Goal: Task Accomplishment & Management: Manage account settings

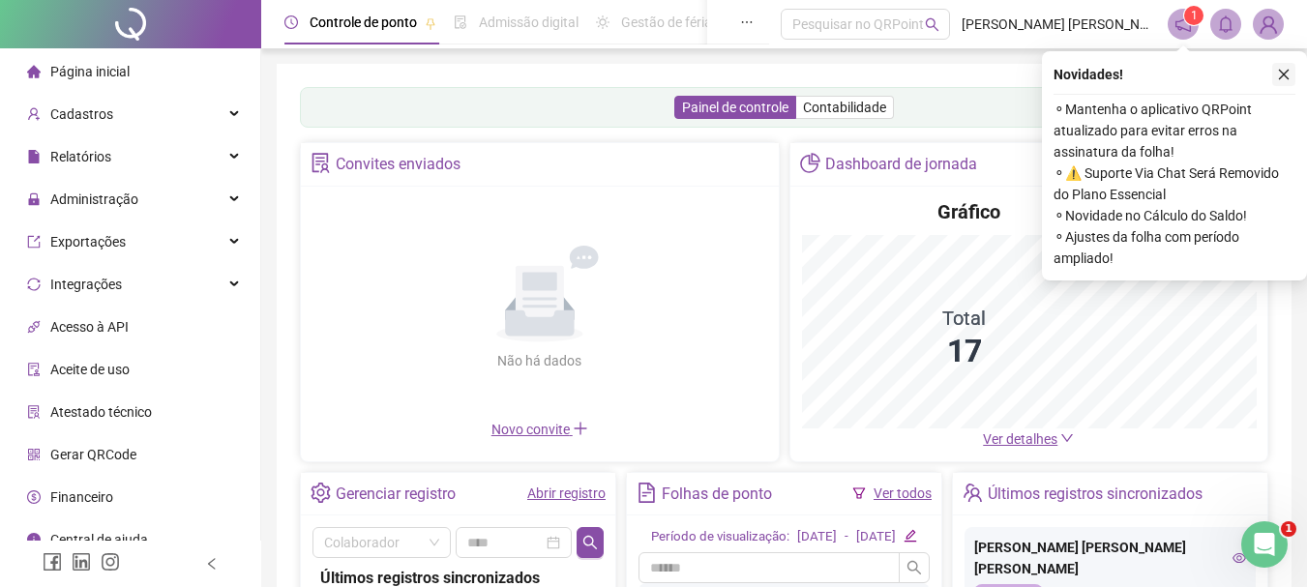
click at [1283, 67] on button "button" at bounding box center [1283, 74] width 23 height 23
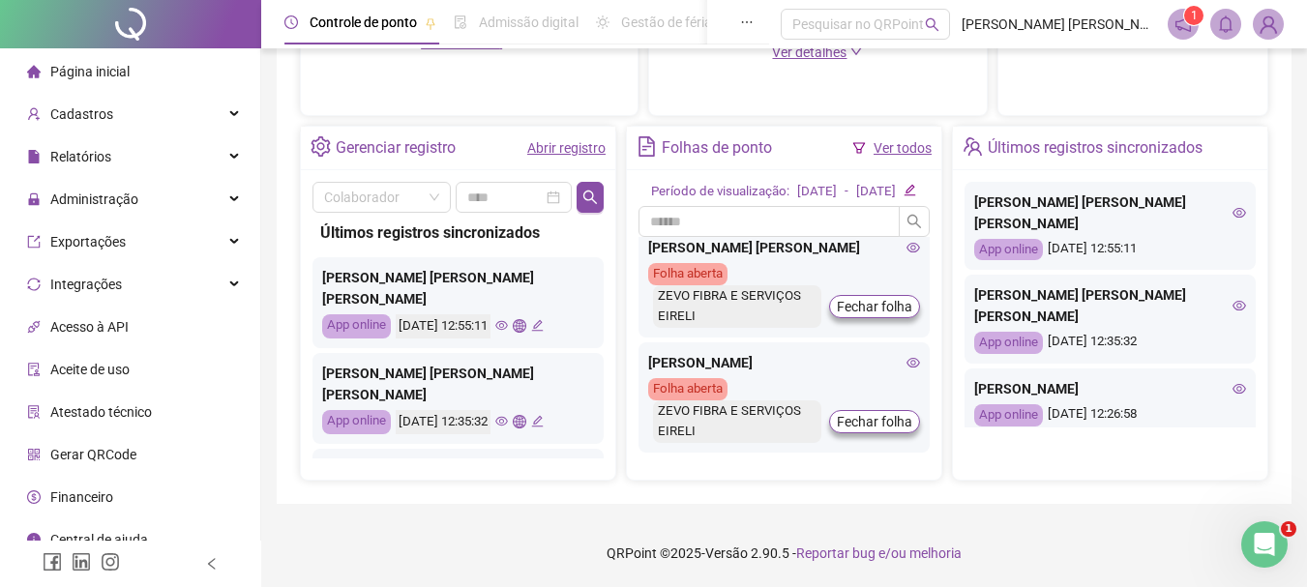
scroll to position [1553, 0]
click at [907, 354] on icon "eye" at bounding box center [914, 361] width 14 height 14
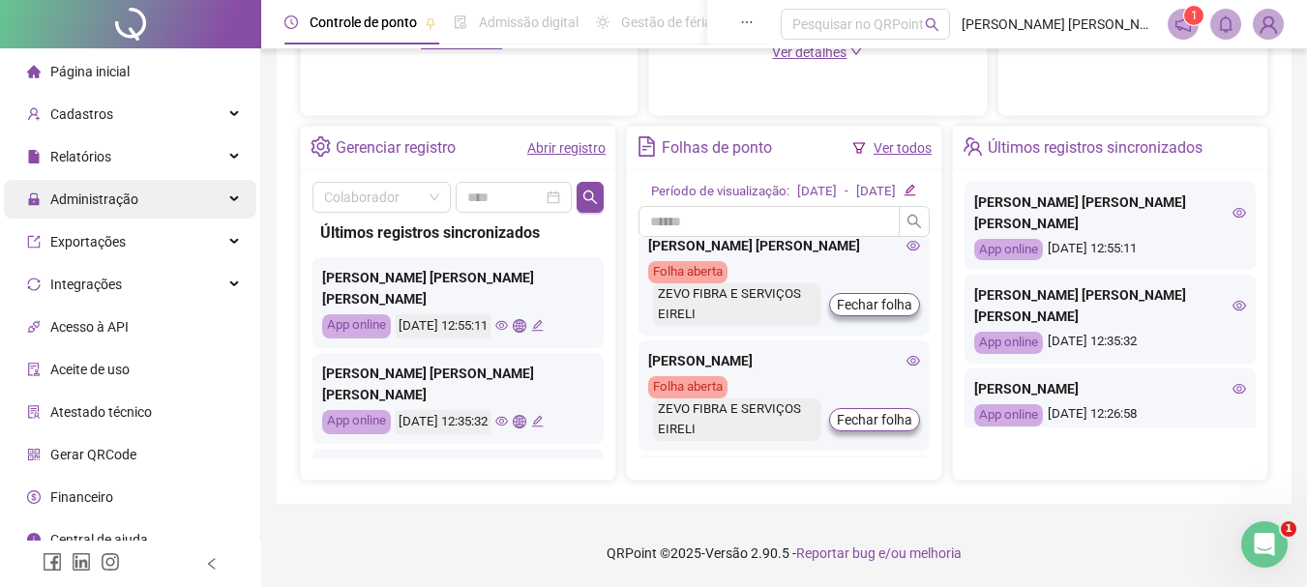
click at [93, 198] on span "Administração" at bounding box center [94, 199] width 88 height 15
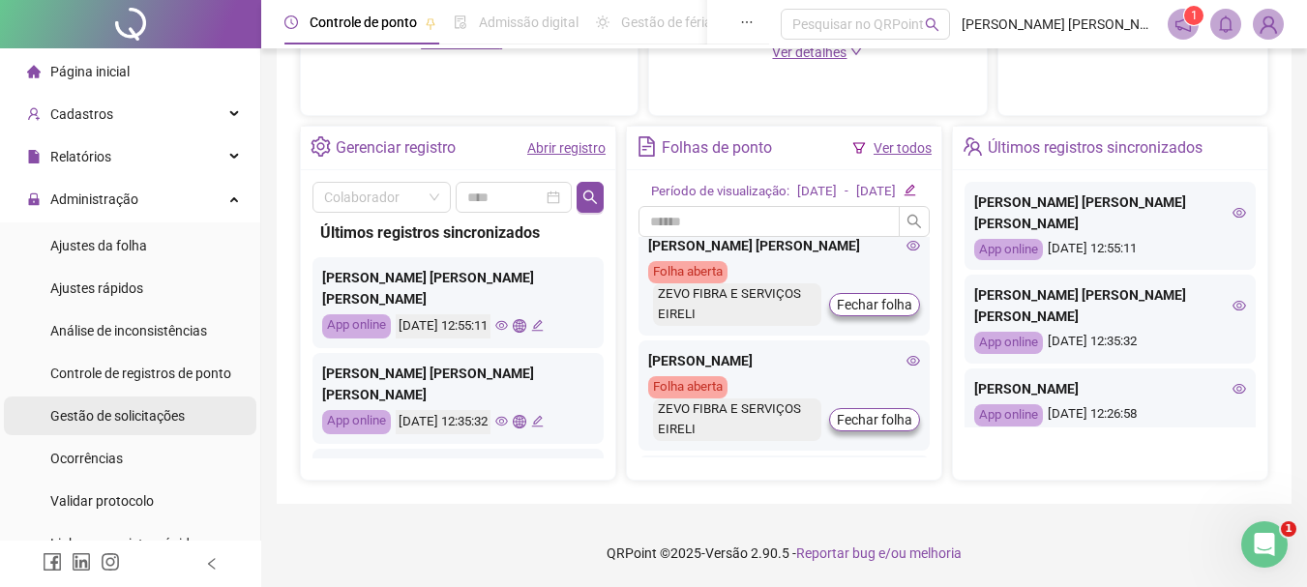
click at [112, 417] on span "Gestão de solicitações" at bounding box center [117, 415] width 134 height 15
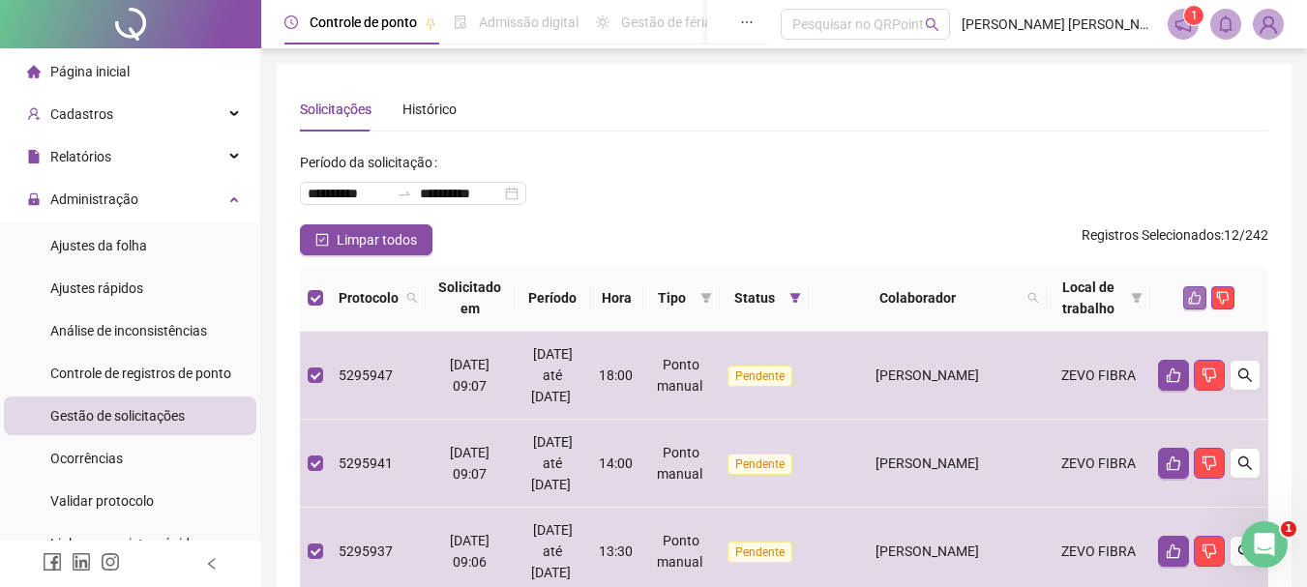
click at [1198, 302] on icon "like" at bounding box center [1195, 298] width 14 height 14
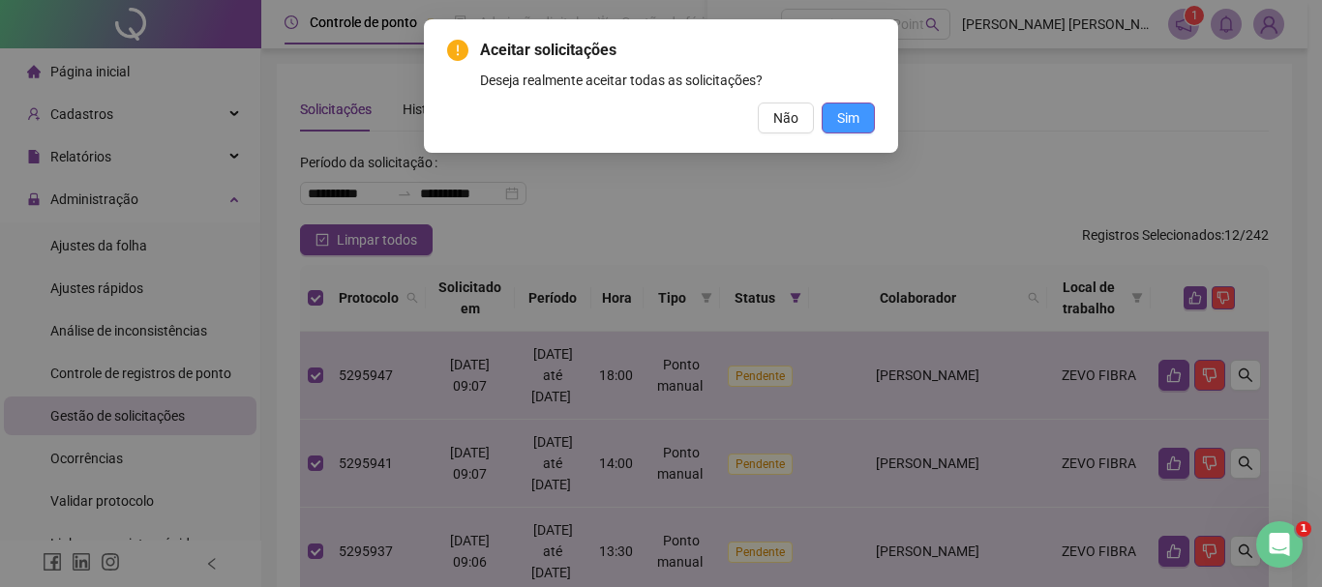
click at [839, 114] on span "Sim" at bounding box center [848, 117] width 22 height 21
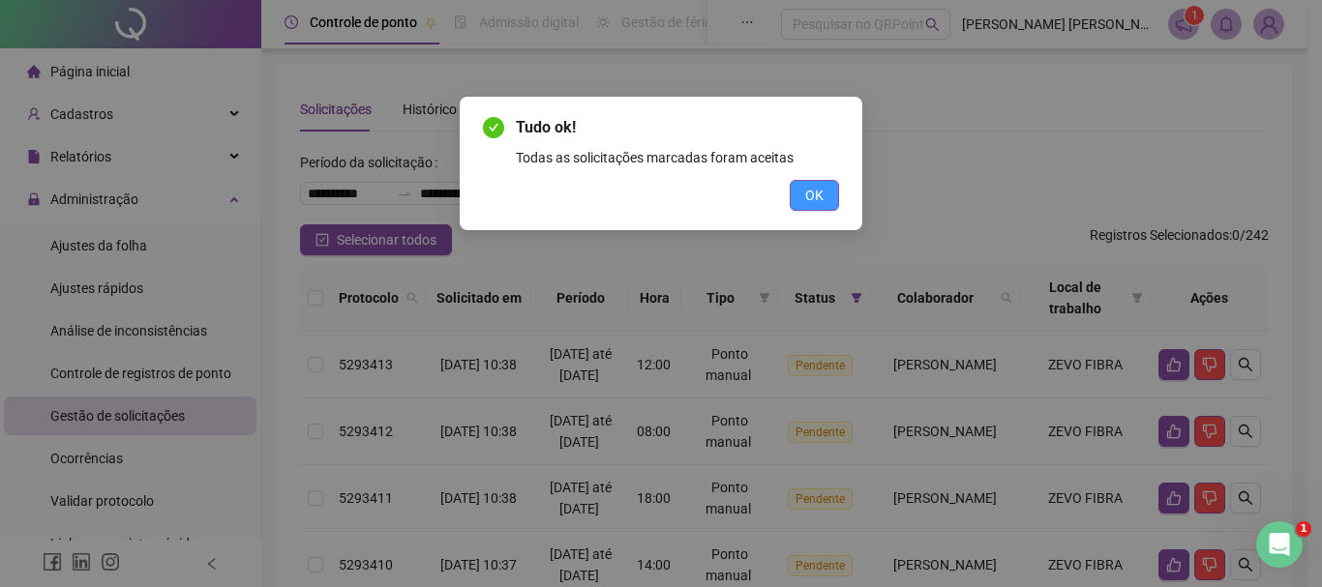
click at [816, 209] on div "Tudo ok! Todas as solicitações marcadas foram aceitas OK" at bounding box center [661, 164] width 402 height 134
click at [823, 191] on button "OK" at bounding box center [814, 195] width 49 height 31
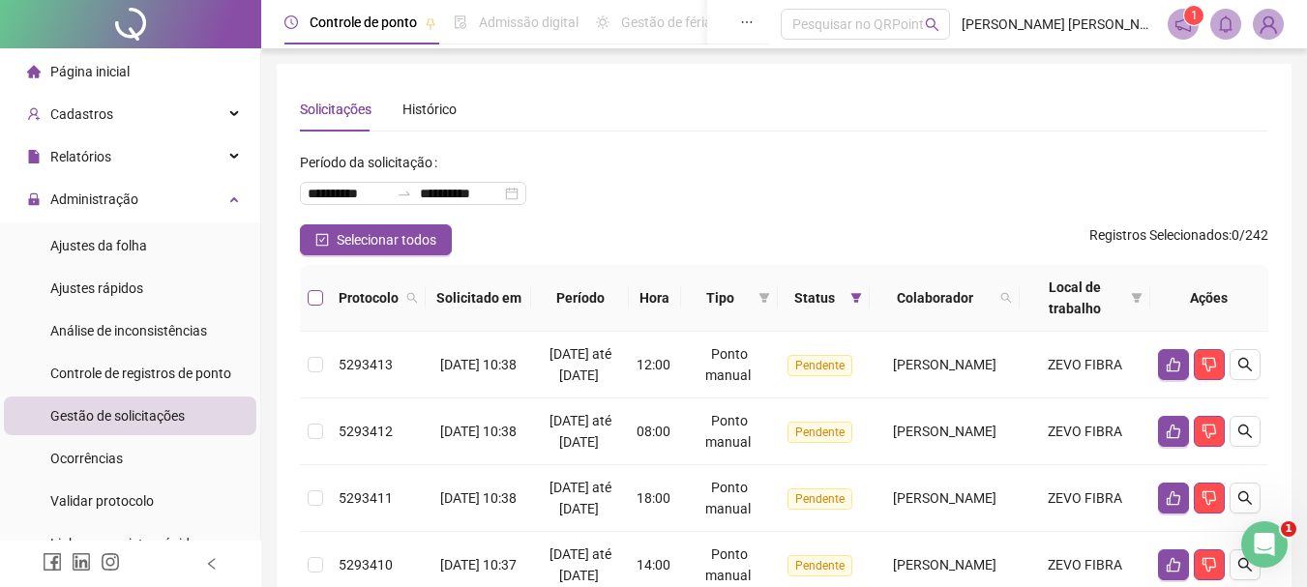
click at [317, 289] on label at bounding box center [315, 297] width 15 height 21
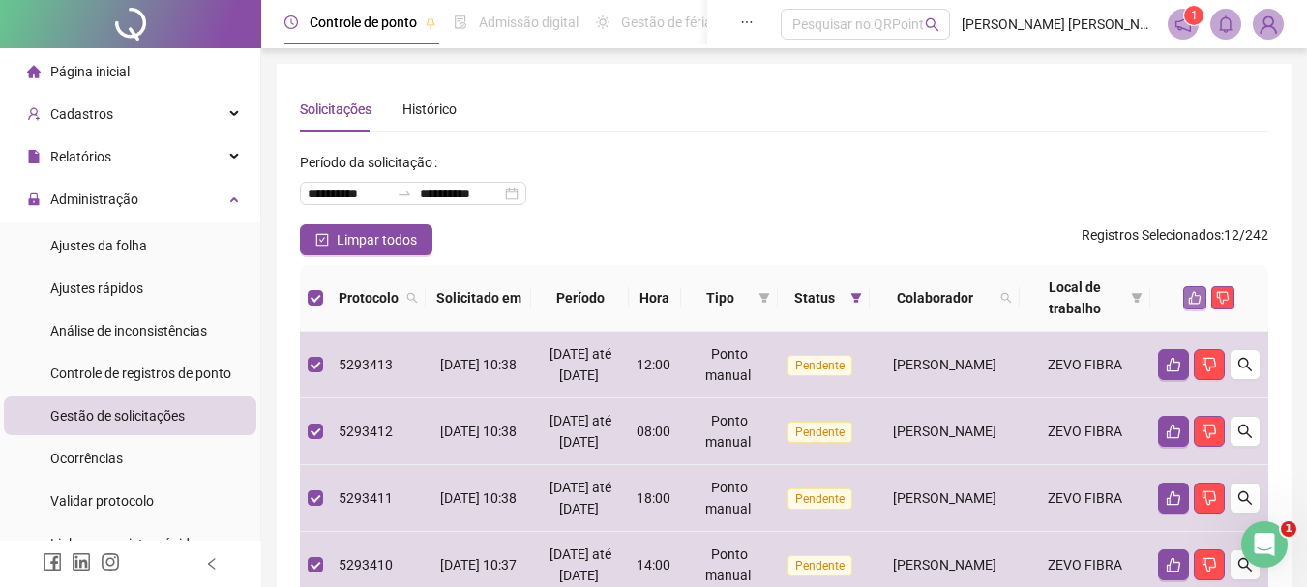
click at [1196, 295] on icon "like" at bounding box center [1195, 298] width 13 height 13
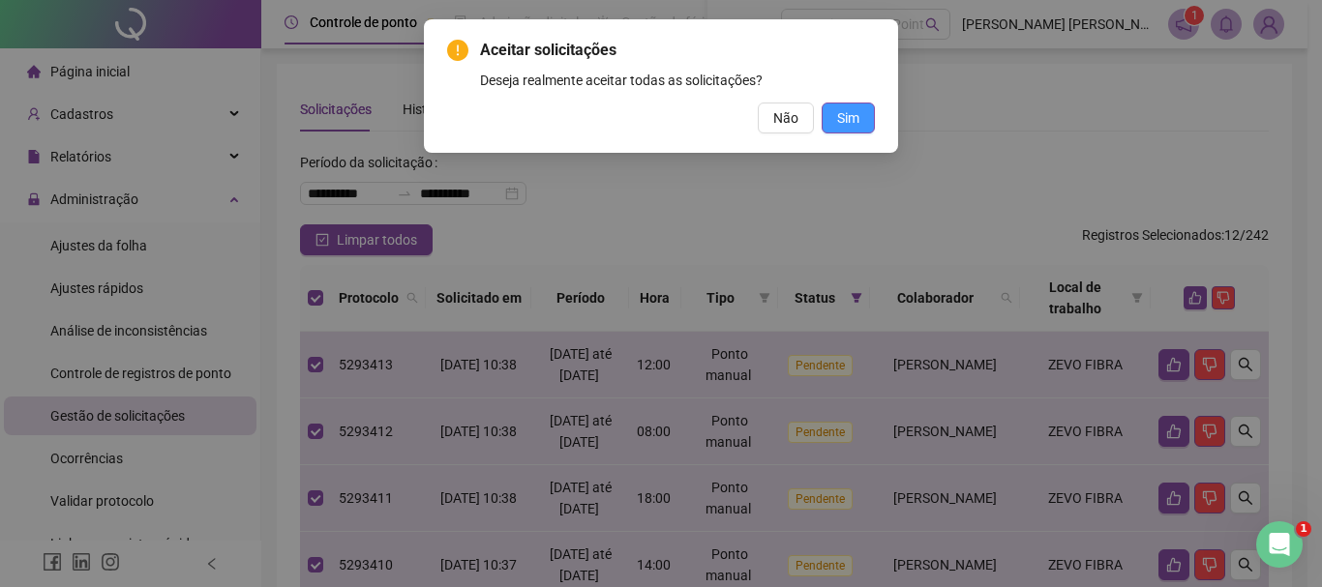
click at [849, 114] on span "Sim" at bounding box center [848, 117] width 22 height 21
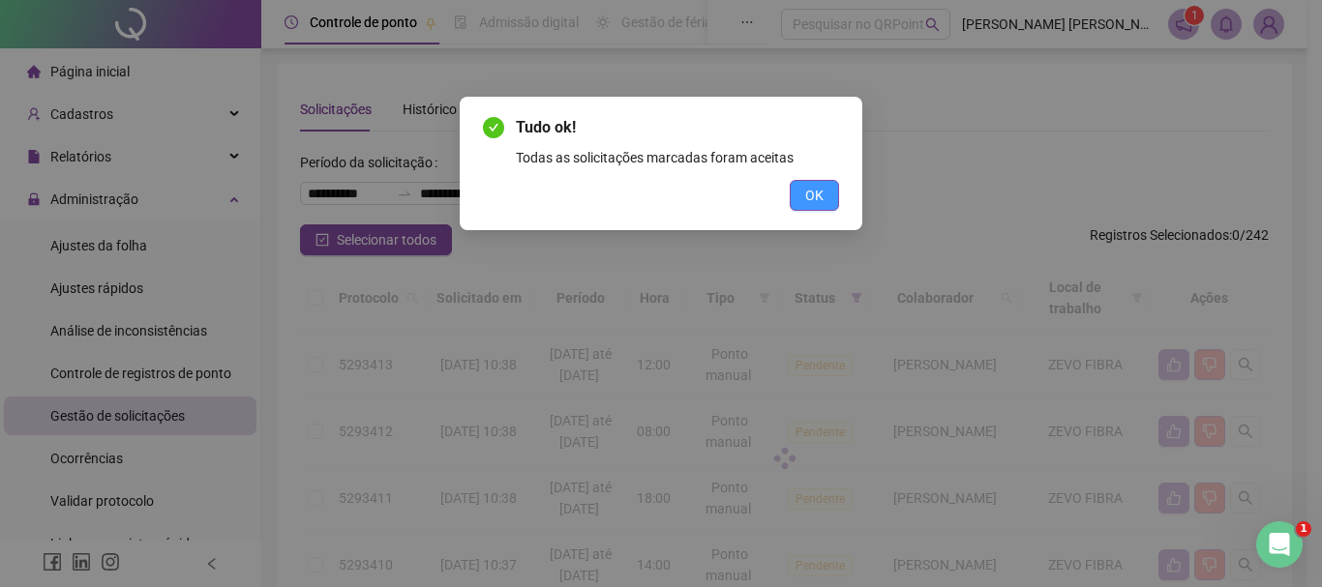
click at [799, 192] on button "OK" at bounding box center [814, 195] width 49 height 31
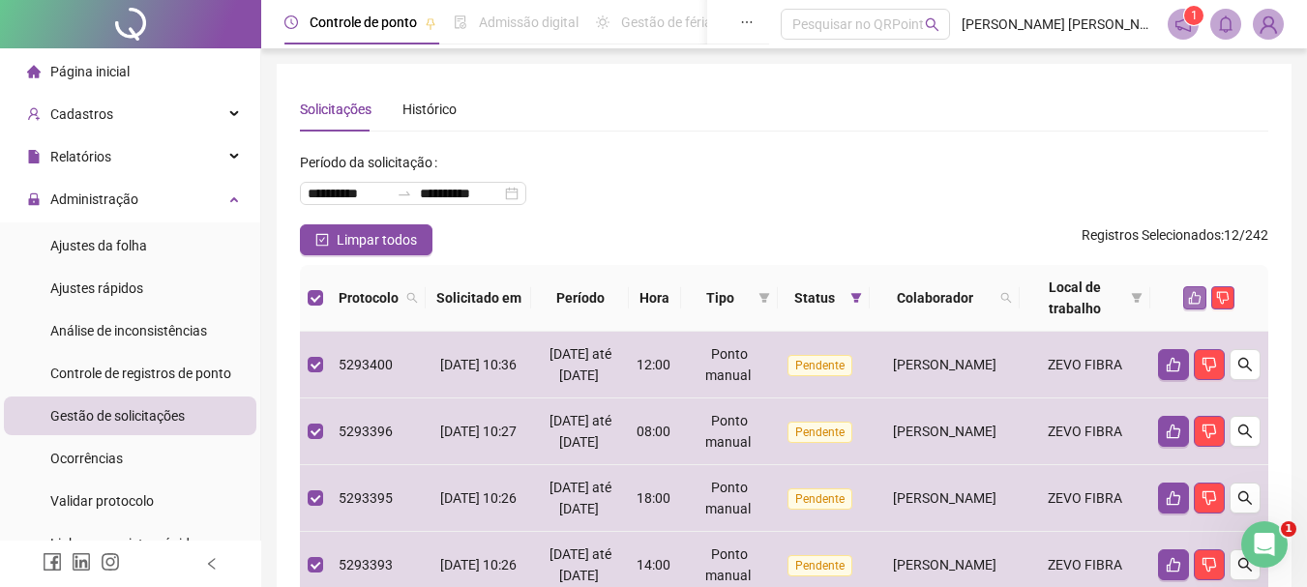
click at [1198, 305] on button "button" at bounding box center [1194, 297] width 23 height 23
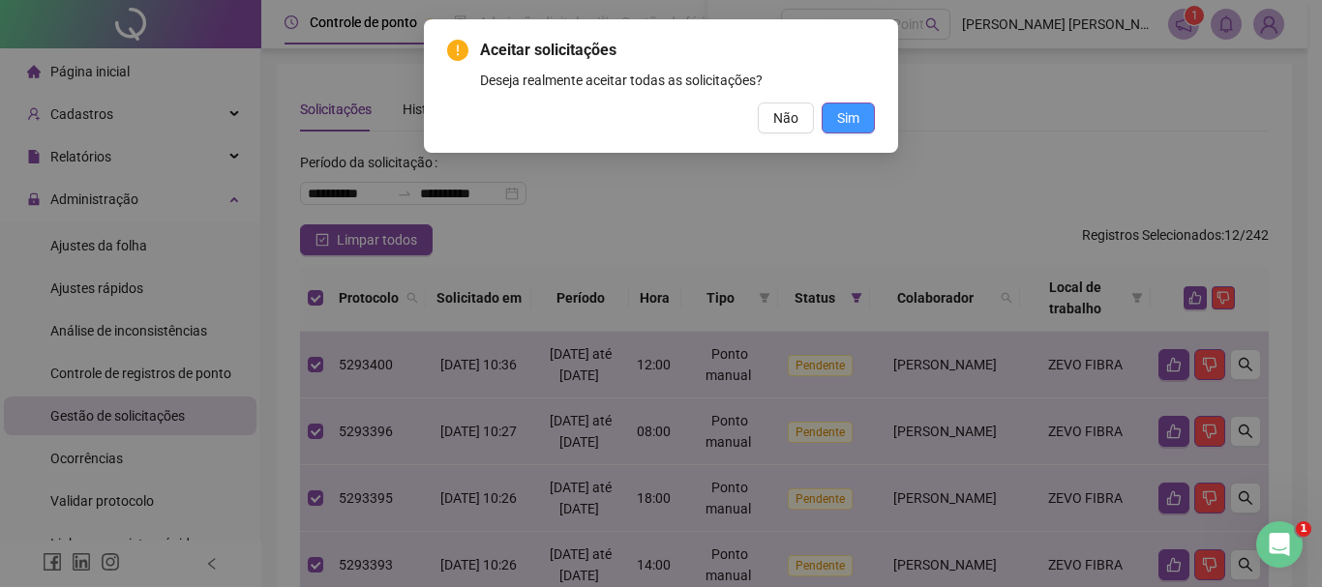
click at [842, 128] on span "Sim" at bounding box center [848, 117] width 22 height 21
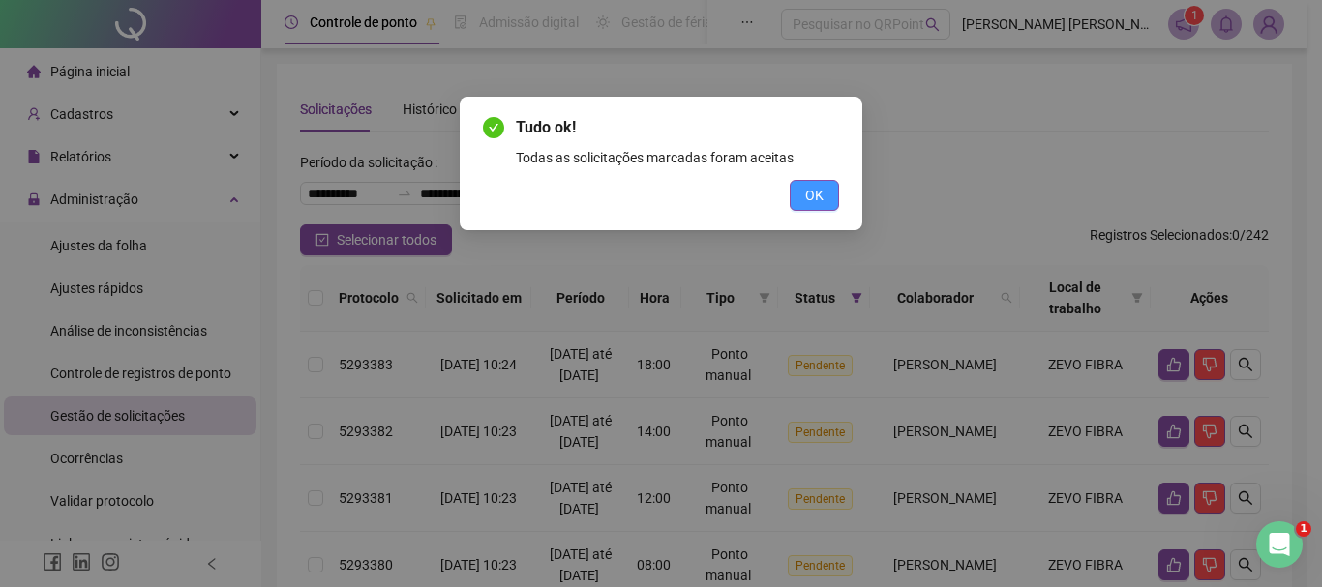
click at [829, 205] on button "OK" at bounding box center [814, 195] width 49 height 31
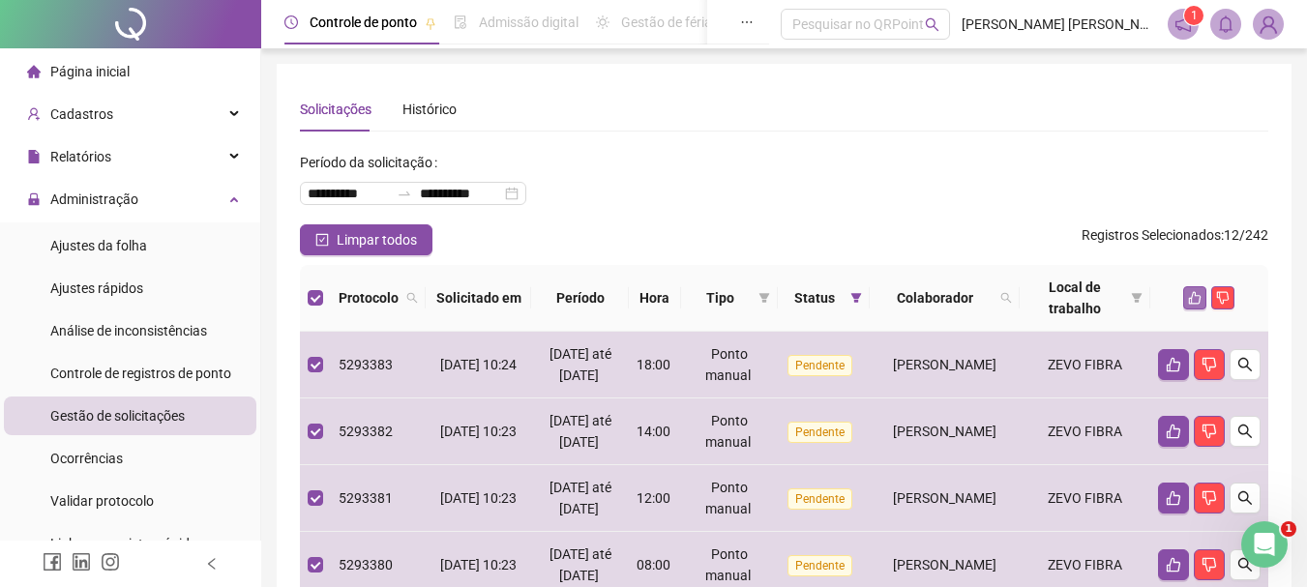
click at [1188, 289] on button "button" at bounding box center [1194, 297] width 23 height 23
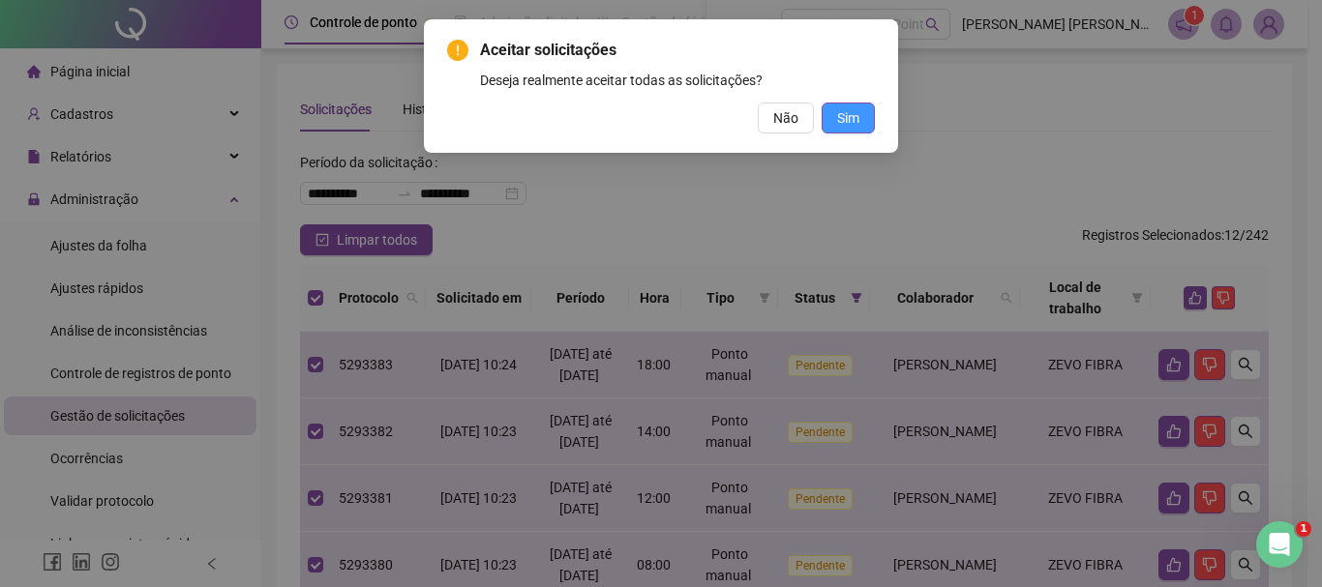
click at [846, 116] on span "Sim" at bounding box center [848, 117] width 22 height 21
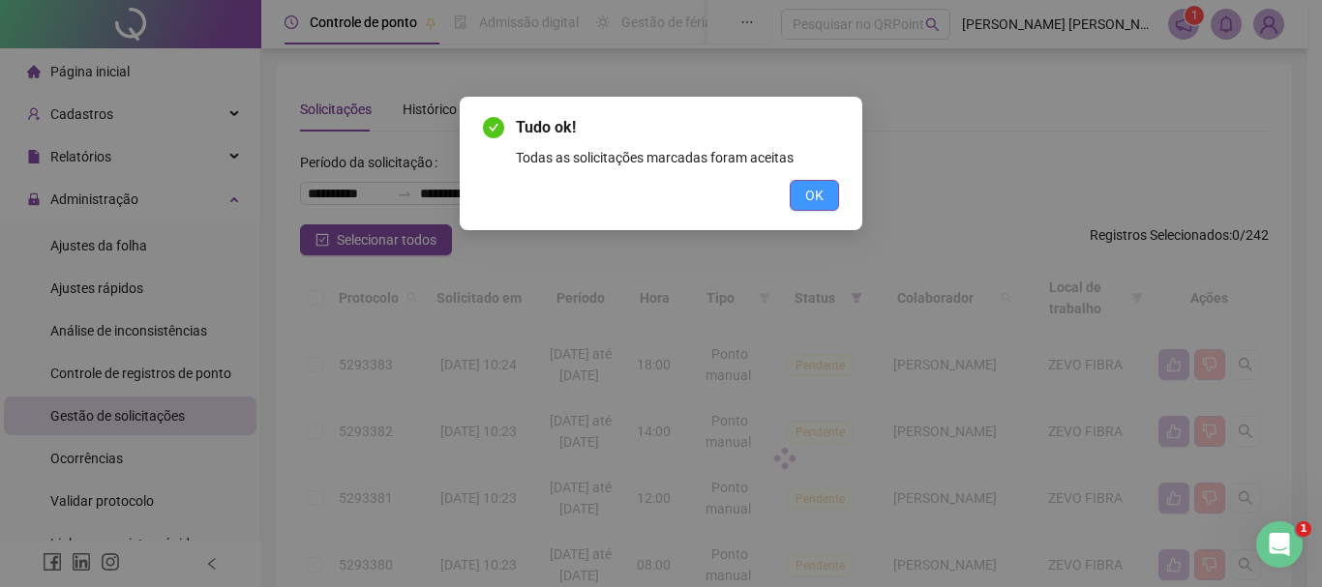
click at [826, 199] on button "OK" at bounding box center [814, 195] width 49 height 31
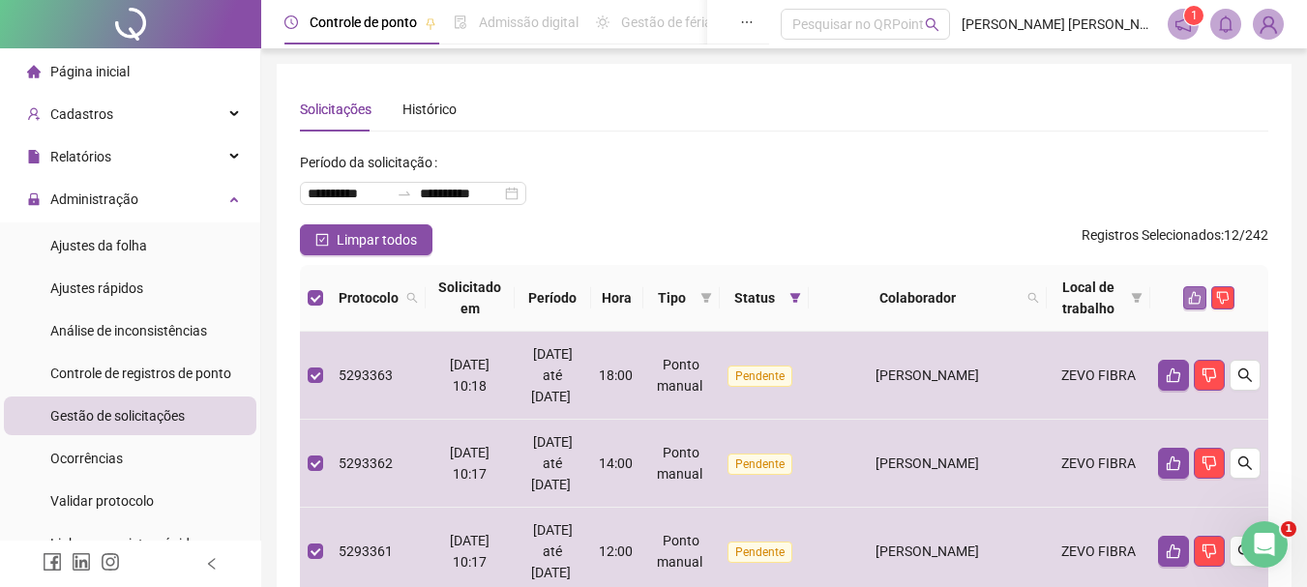
click at [1200, 303] on icon "like" at bounding box center [1195, 298] width 13 height 13
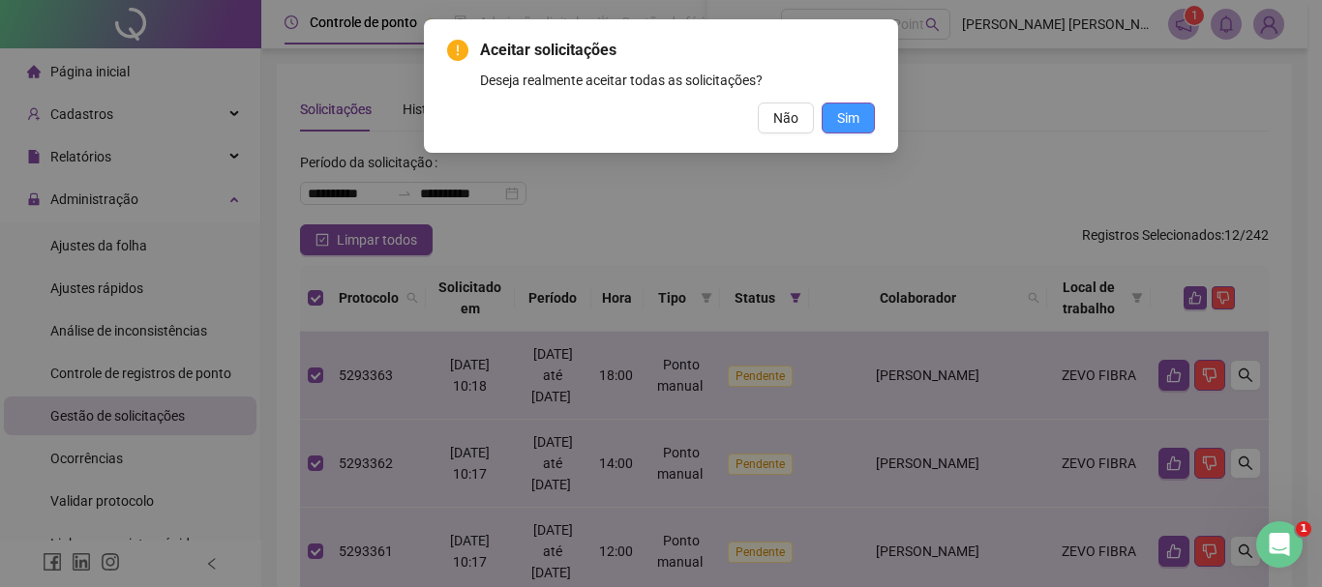
click at [841, 108] on span "Sim" at bounding box center [848, 117] width 22 height 21
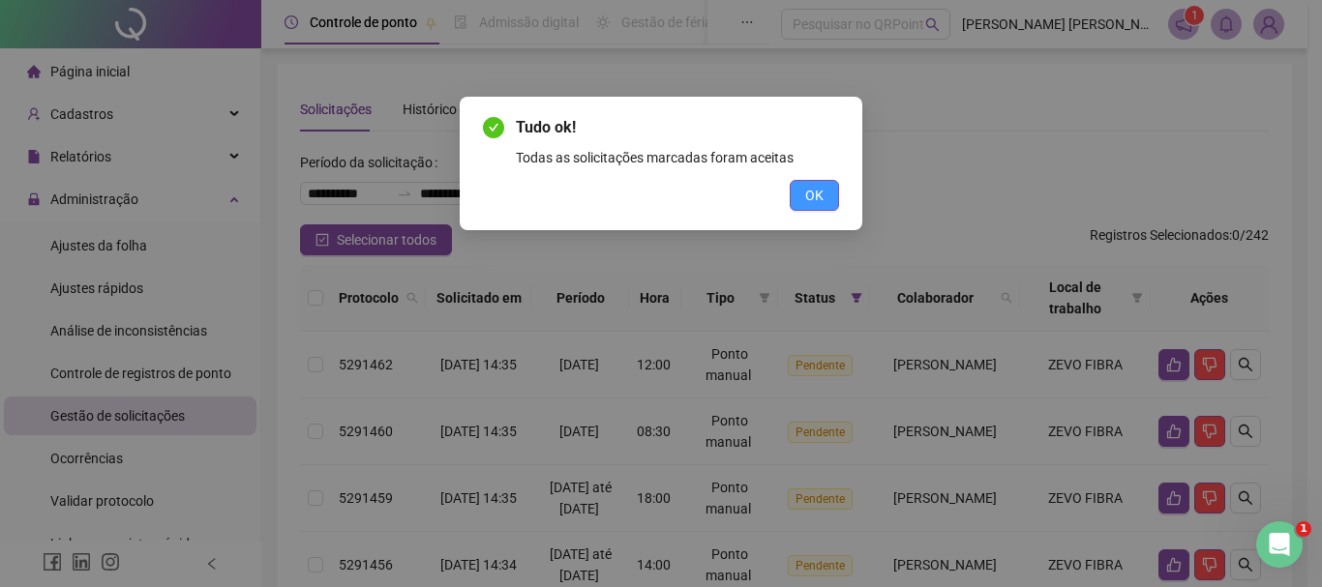
click at [825, 205] on button "OK" at bounding box center [814, 195] width 49 height 31
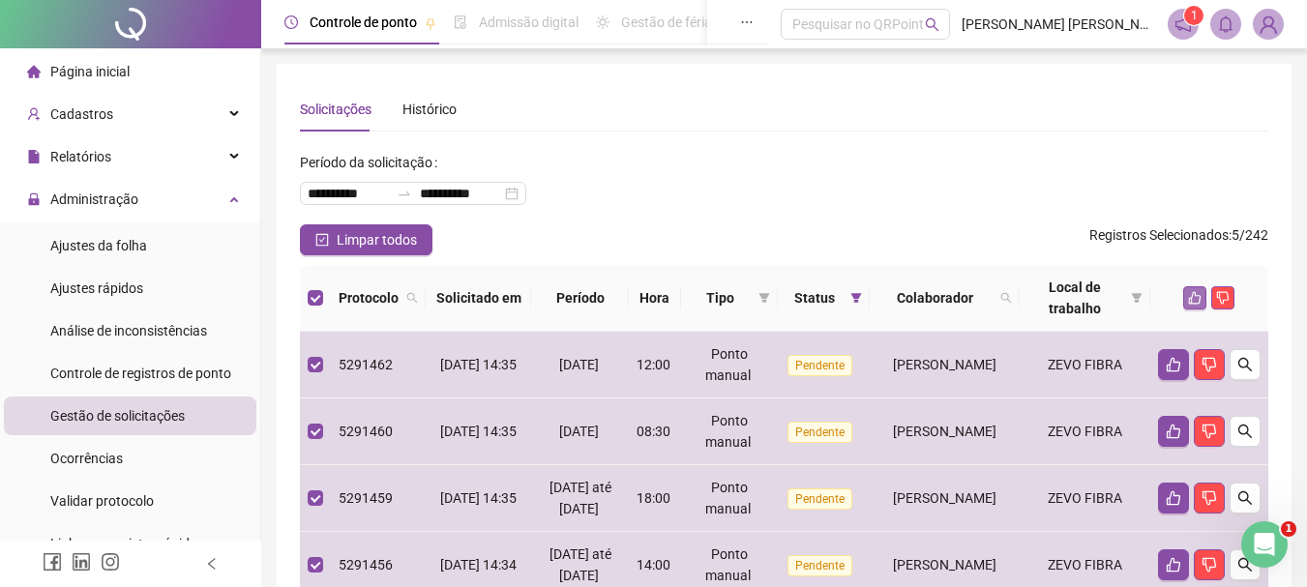
click at [1197, 293] on icon "like" at bounding box center [1195, 298] width 14 height 14
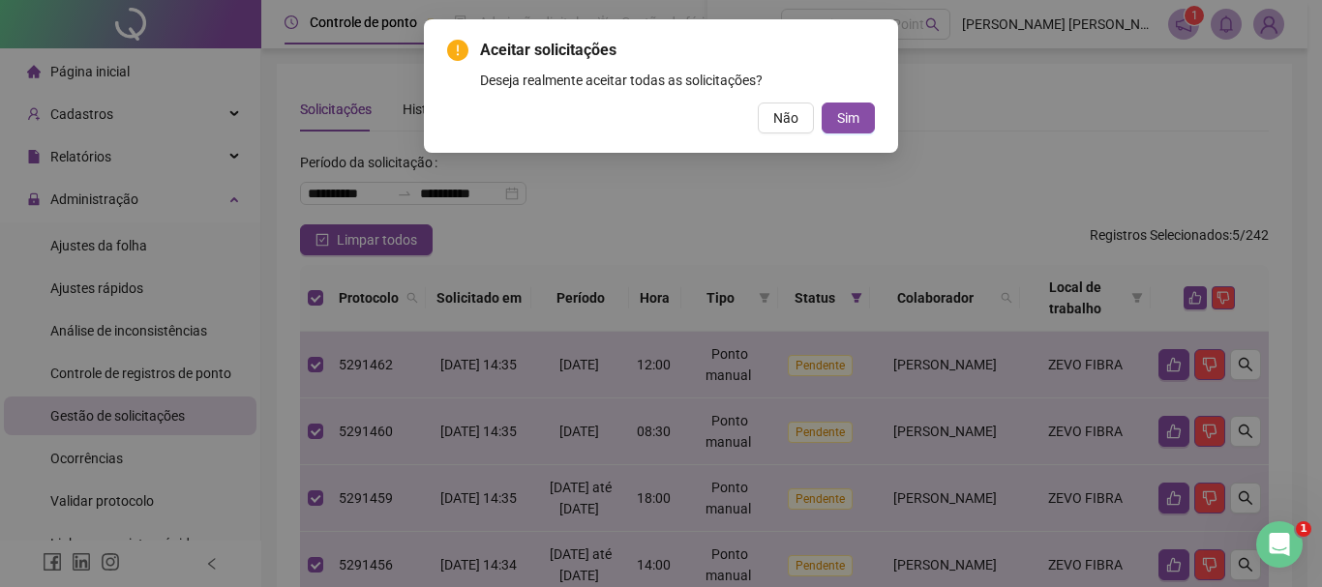
click at [850, 104] on button "Sim" at bounding box center [847, 118] width 53 height 31
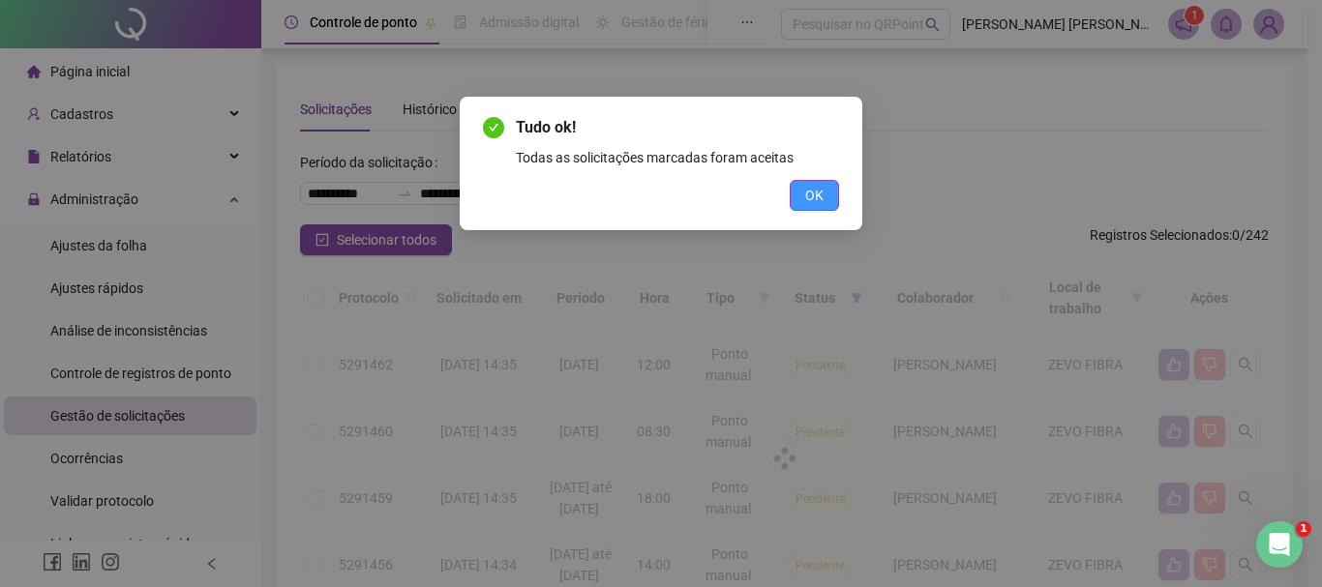
click at [824, 198] on button "OK" at bounding box center [814, 195] width 49 height 31
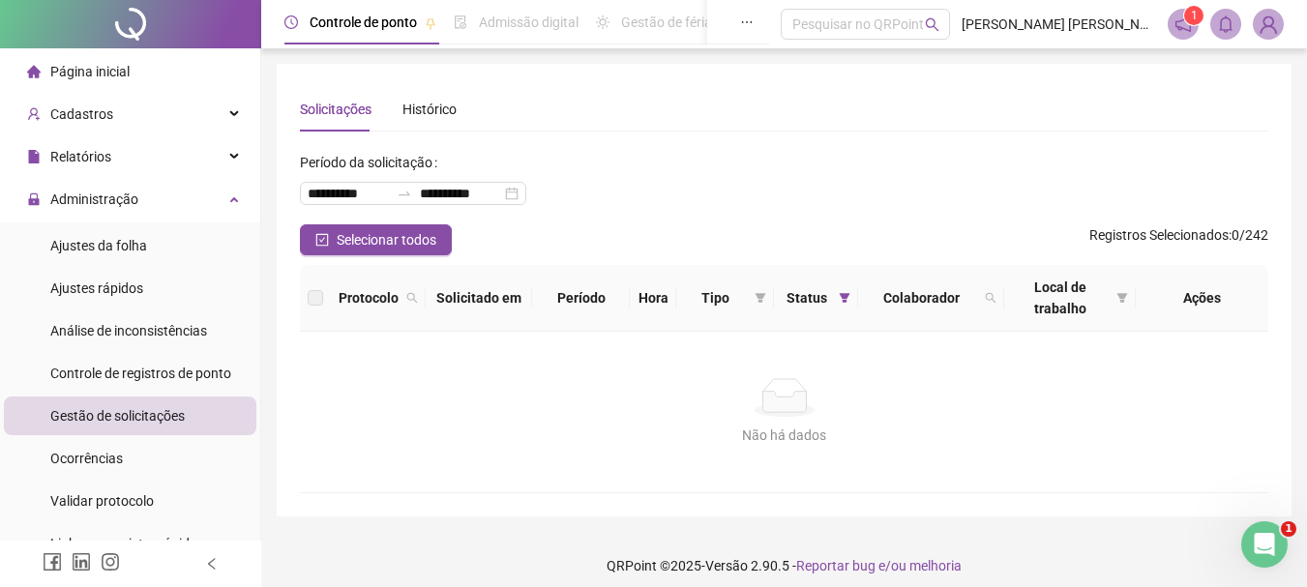
scroll to position [13, 0]
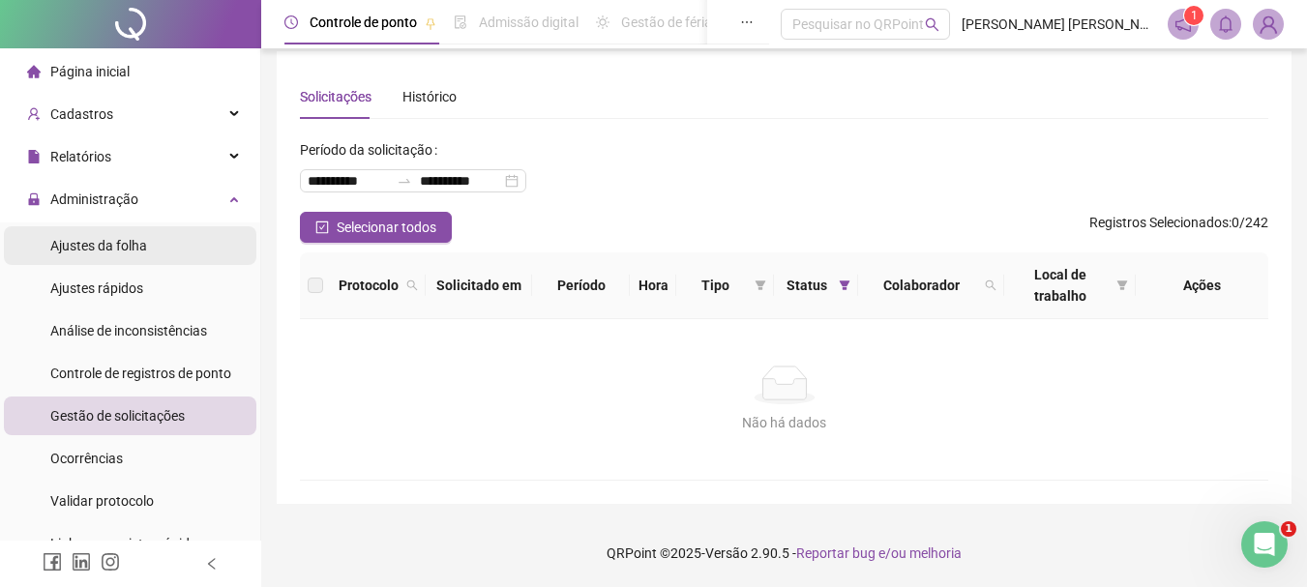
click at [144, 246] on span "Ajustes da folha" at bounding box center [98, 245] width 97 height 15
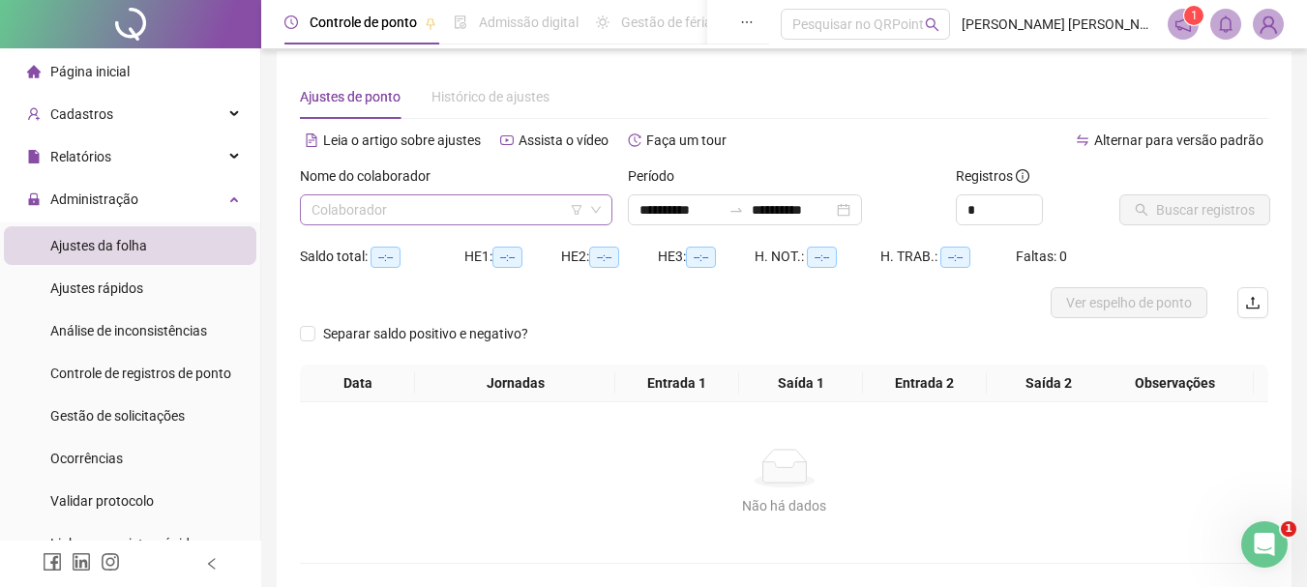
click at [373, 220] on input "search" at bounding box center [448, 209] width 272 height 29
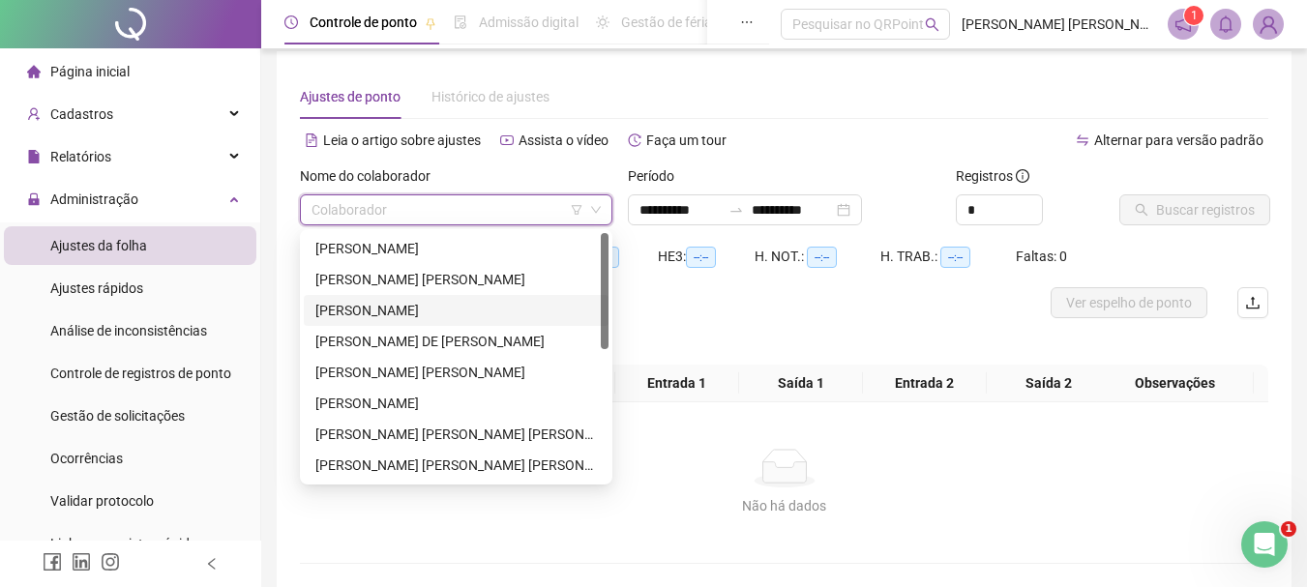
click at [367, 308] on div "ELAINE SOUSA DUTRA" at bounding box center [456, 310] width 282 height 21
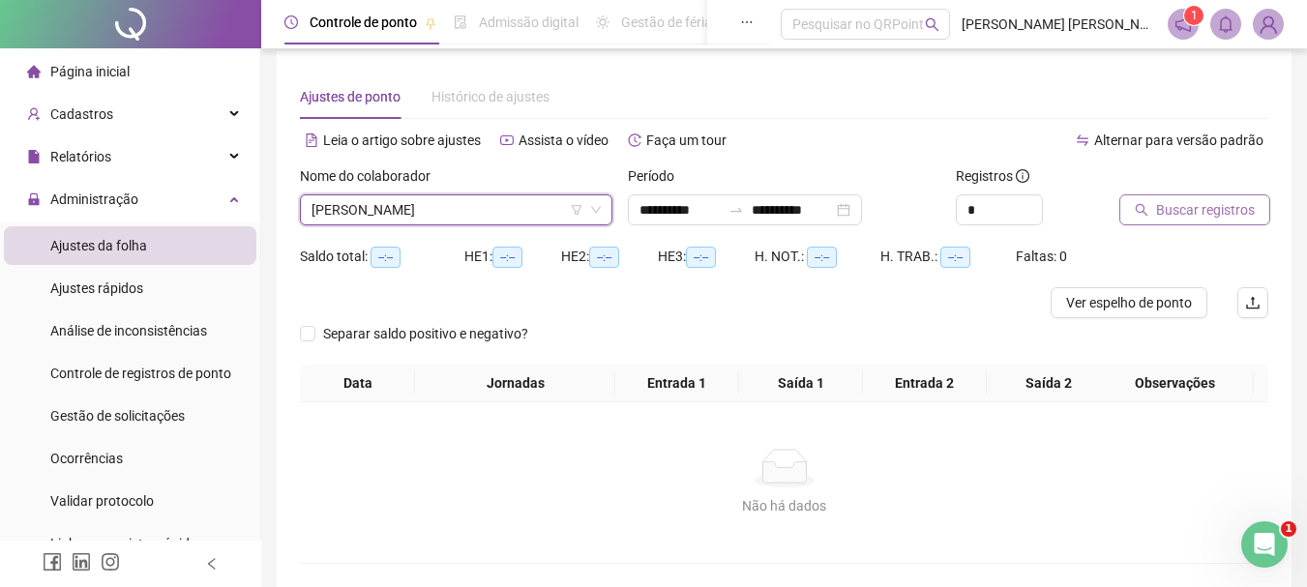
click at [1155, 220] on button "Buscar registros" at bounding box center [1194, 209] width 151 height 31
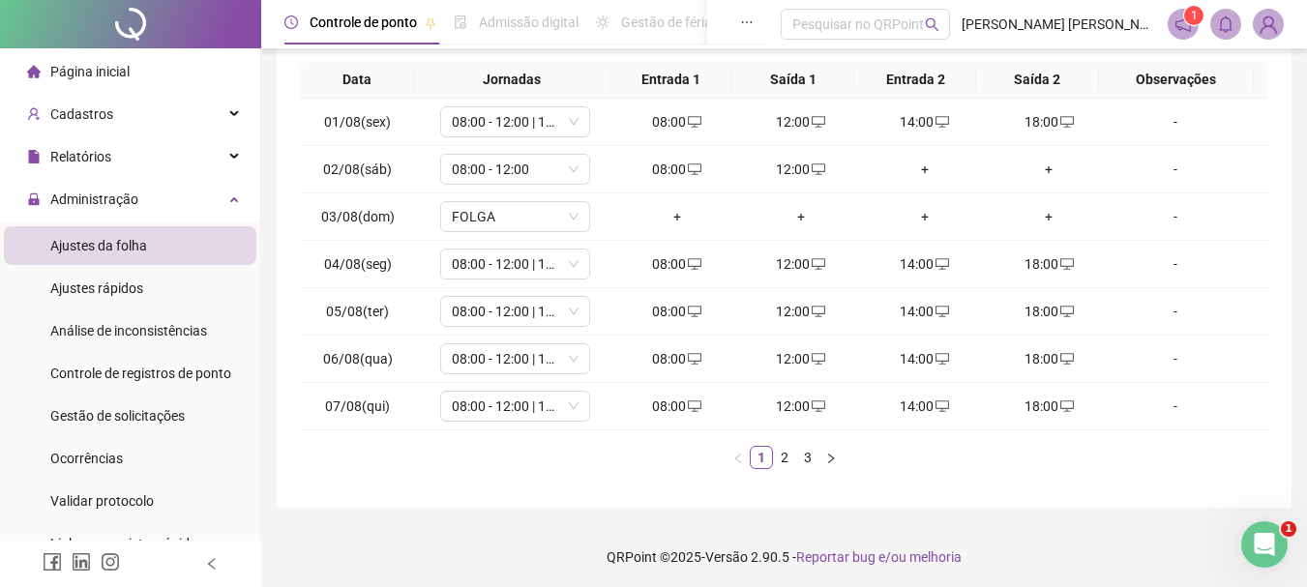
scroll to position [336, 0]
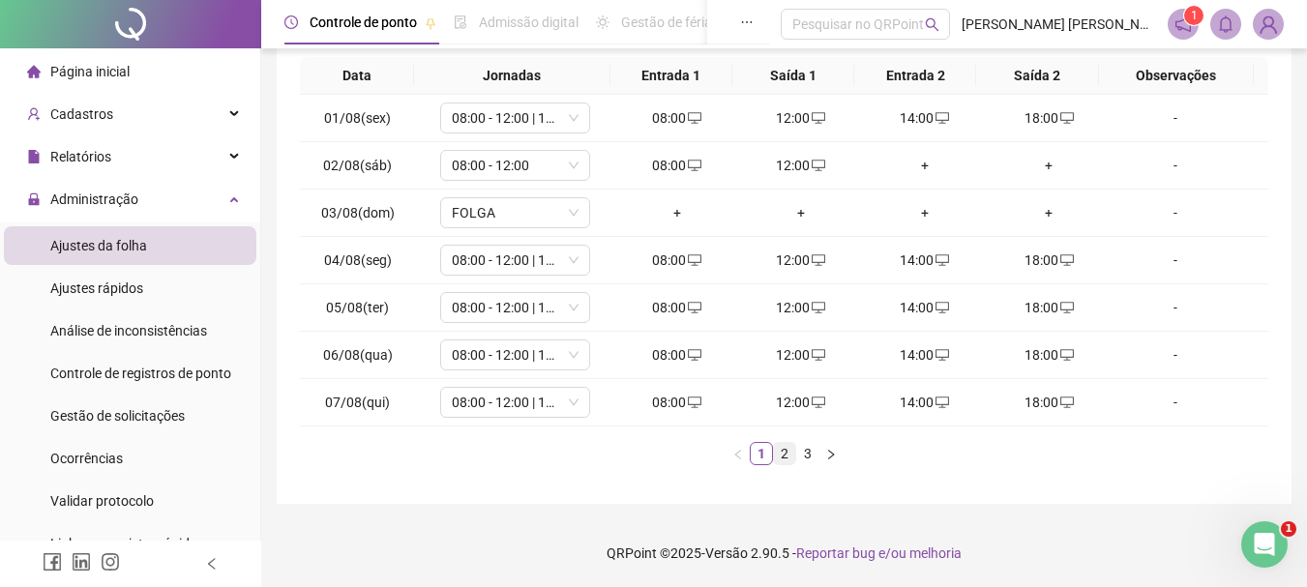
click at [779, 449] on link "2" at bounding box center [784, 453] width 21 height 21
click at [804, 453] on link "3" at bounding box center [807, 453] width 21 height 21
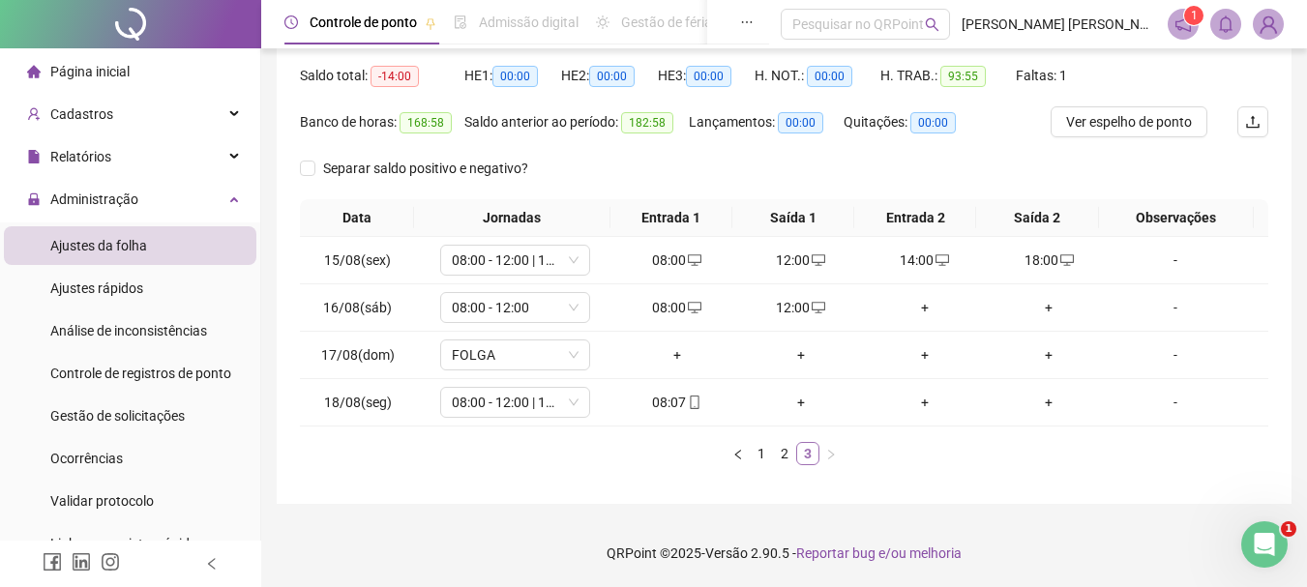
scroll to position [194, 0]
click at [760, 451] on link "1" at bounding box center [761, 453] width 21 height 21
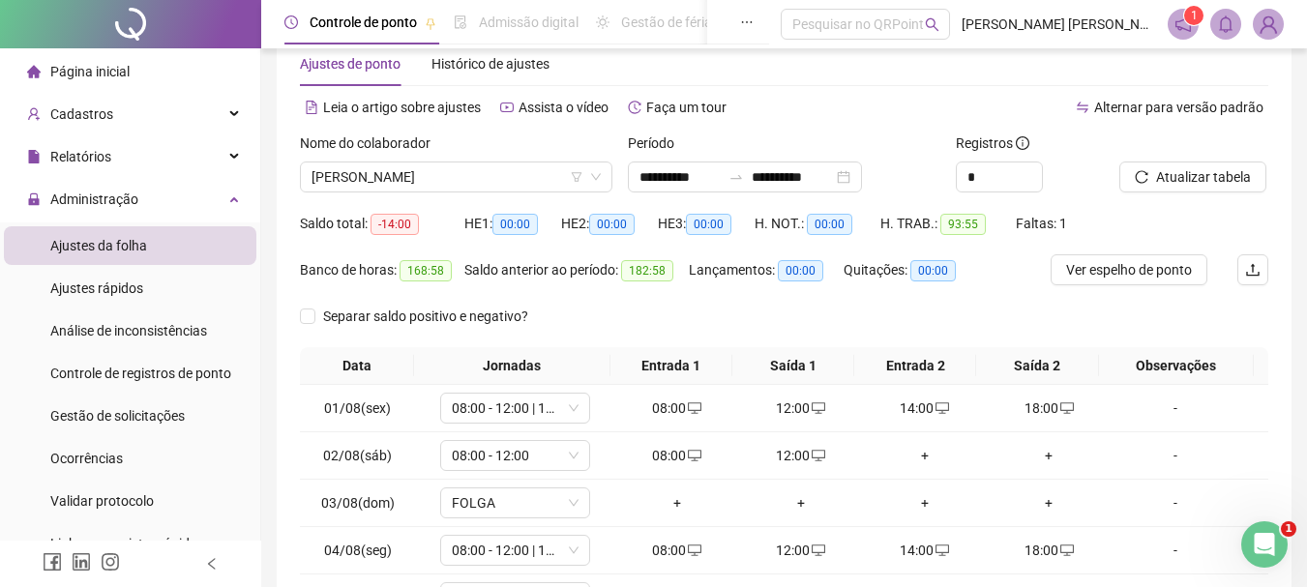
scroll to position [239, 0]
